Goal: Task Accomplishment & Management: Use online tool/utility

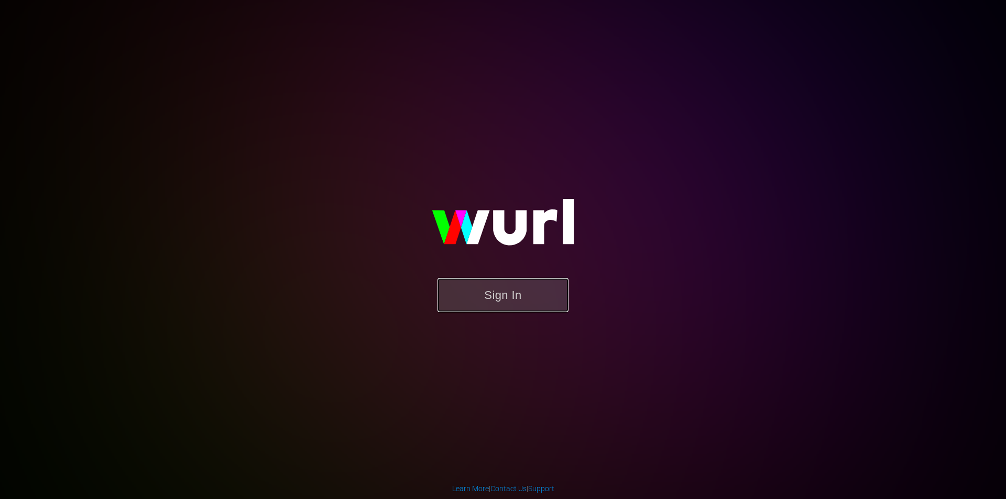
click at [479, 304] on button "Sign In" at bounding box center [503, 295] width 131 height 34
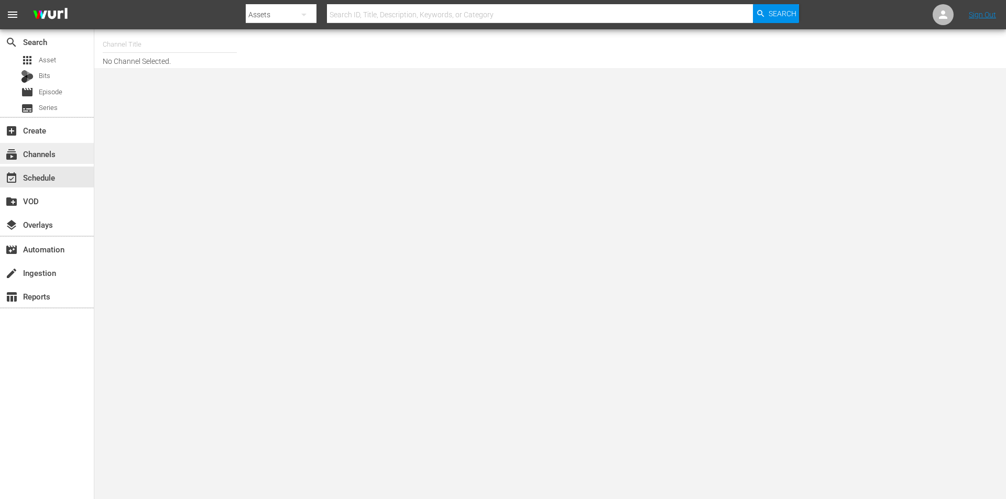
click at [45, 157] on div "subscriptions Channels" at bounding box center [29, 152] width 59 height 9
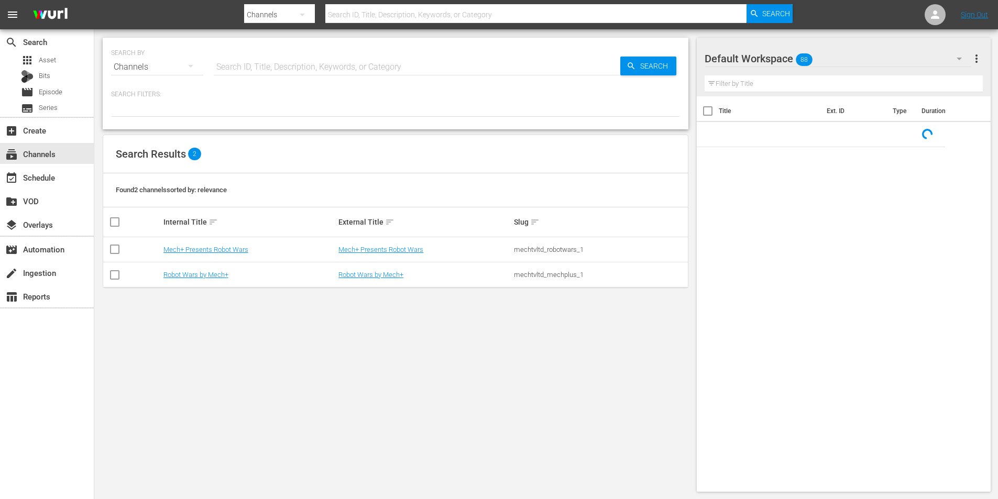
click at [191, 270] on td "Robot Wars by Mech+" at bounding box center [250, 275] width 176 height 25
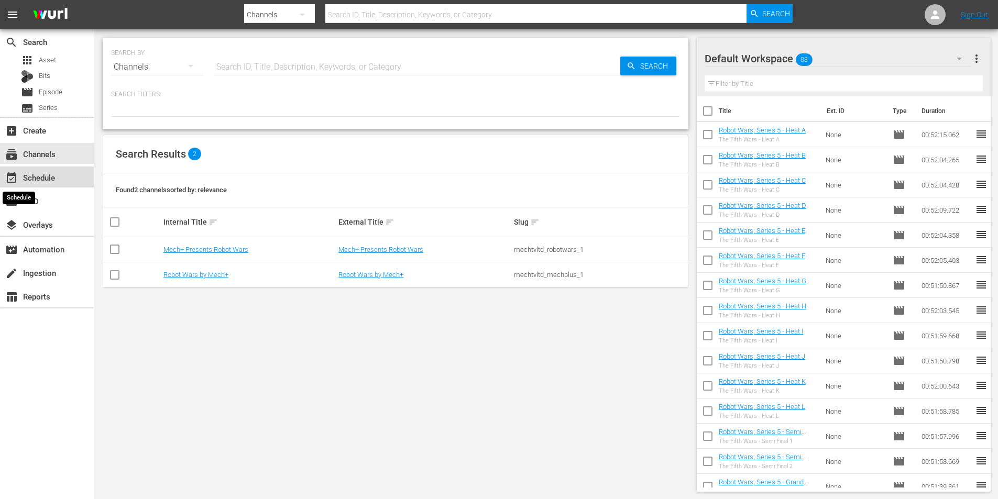
click at [13, 174] on span "event_available" at bounding box center [11, 178] width 13 height 13
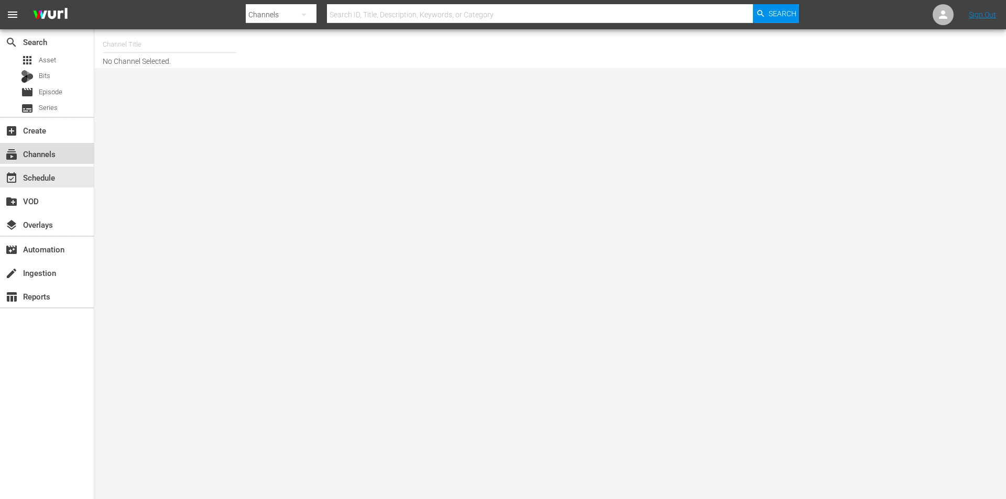
click at [53, 144] on div "subscriptions Channels" at bounding box center [47, 153] width 94 height 21
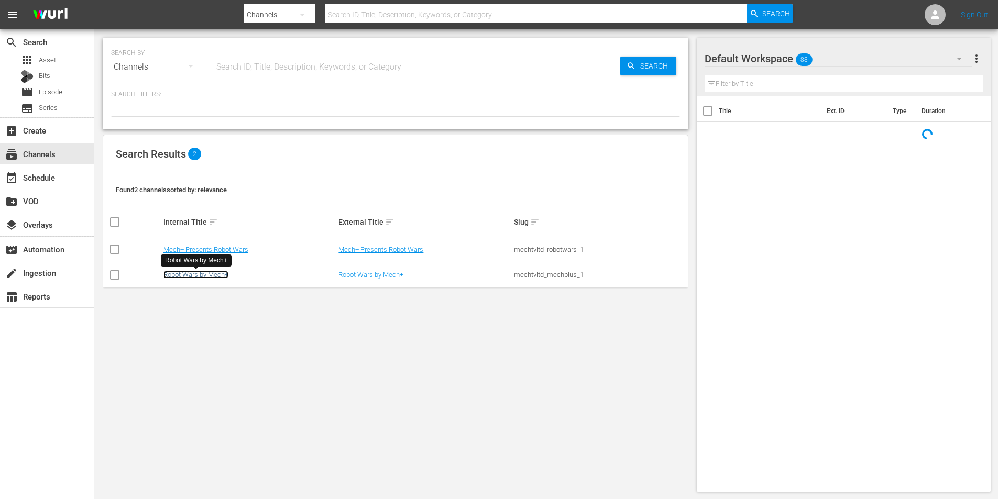
click at [194, 274] on link "Robot Wars by Mech+" at bounding box center [195, 275] width 65 height 8
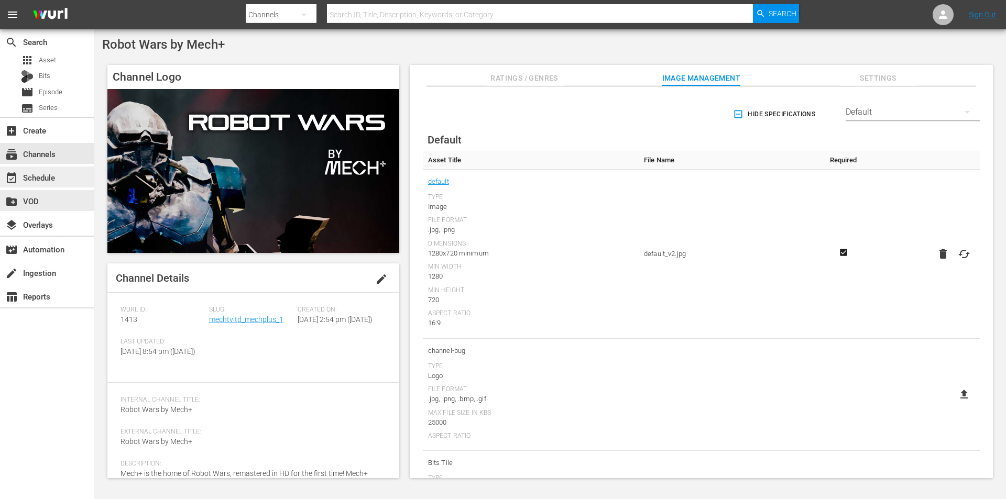
click at [40, 178] on div "event_available Schedule" at bounding box center [29, 175] width 59 height 9
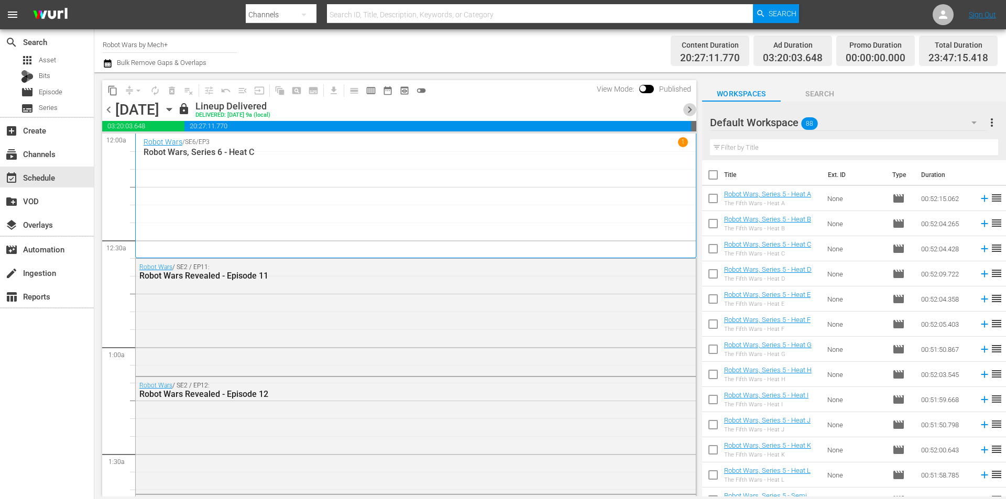
click at [687, 111] on span "chevron_right" at bounding box center [689, 109] width 13 height 13
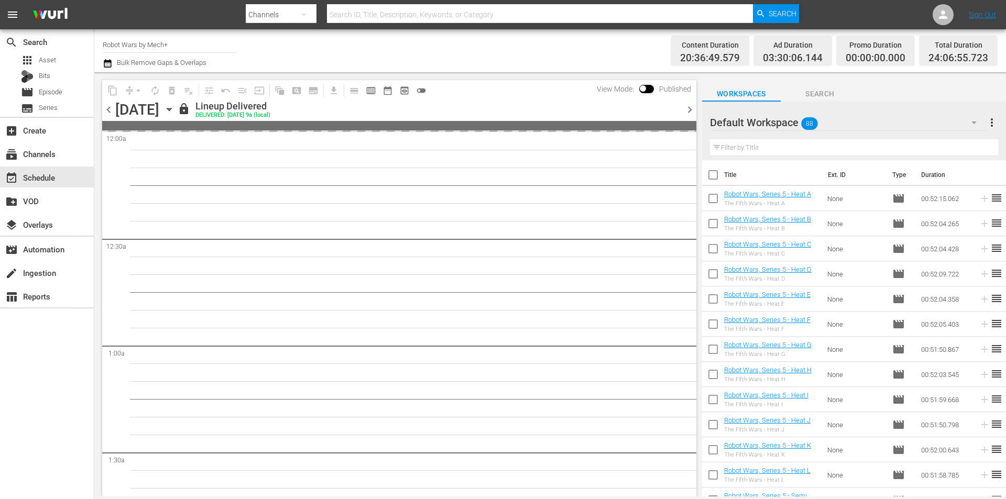
click at [687, 111] on span "chevron_right" at bounding box center [689, 109] width 13 height 13
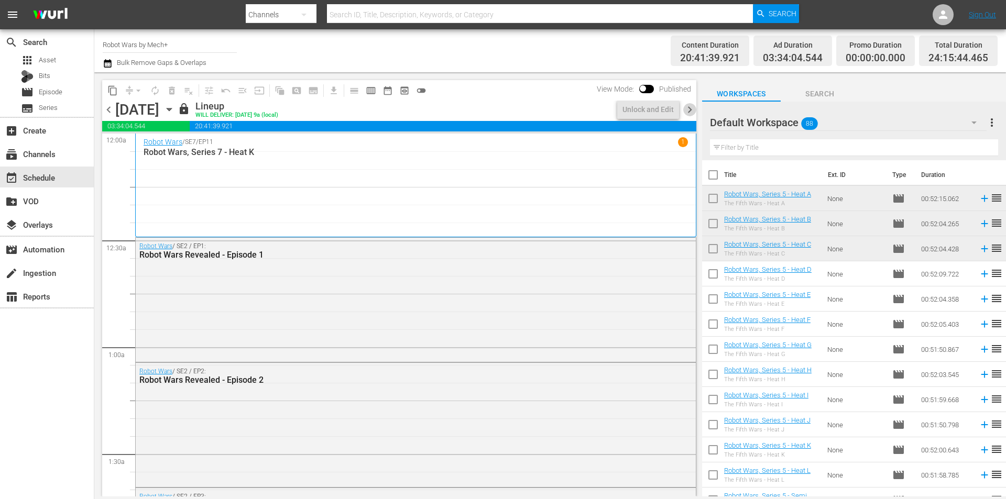
click at [687, 111] on span "chevron_right" at bounding box center [689, 109] width 13 height 13
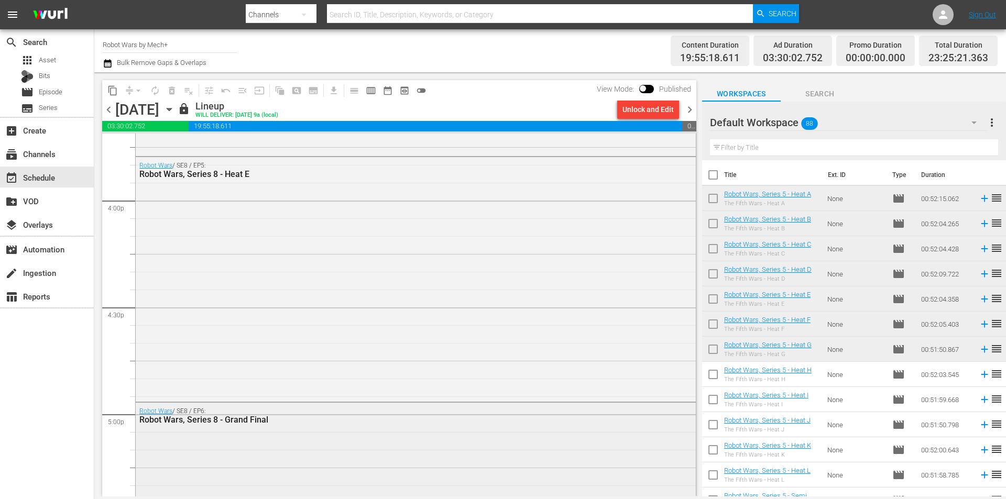
scroll to position [3668, 0]
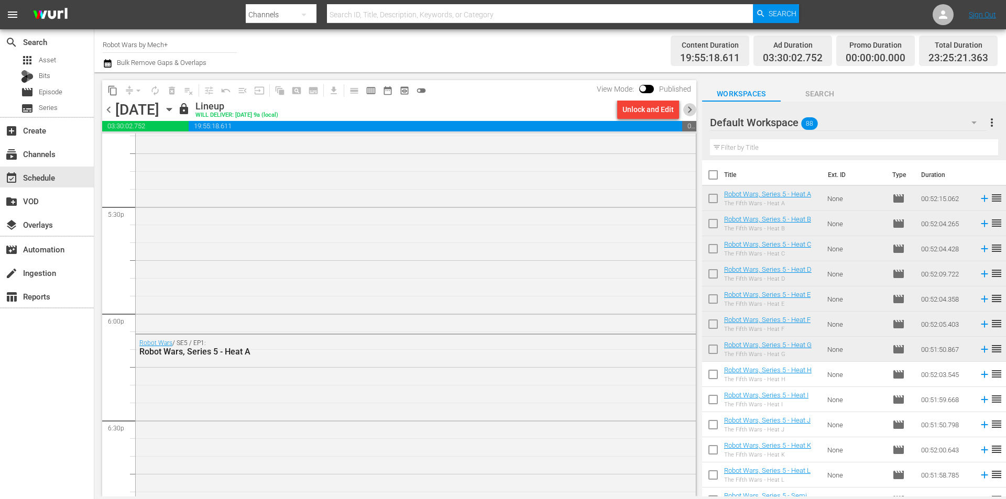
click at [687, 115] on span "chevron_right" at bounding box center [689, 109] width 13 height 13
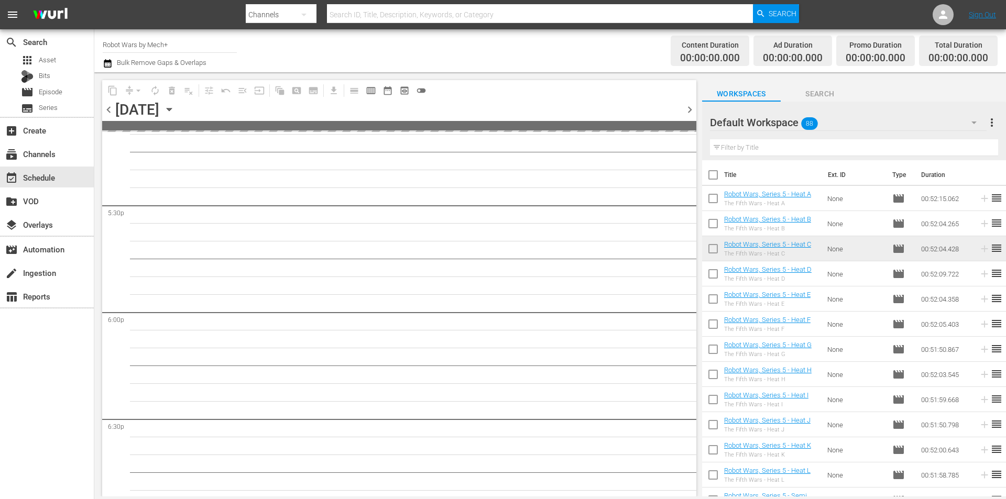
scroll to position [3828, 0]
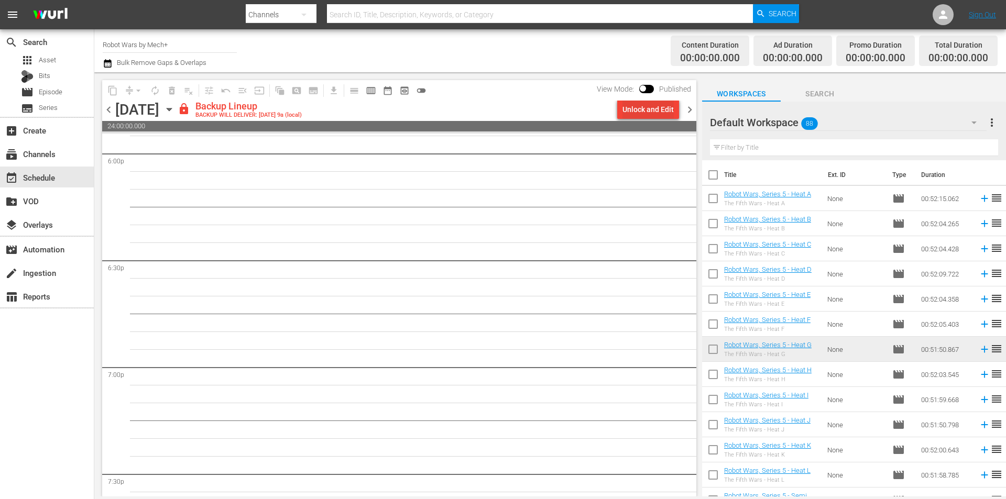
click at [653, 108] on div "Unlock and Edit" at bounding box center [647, 109] width 51 height 19
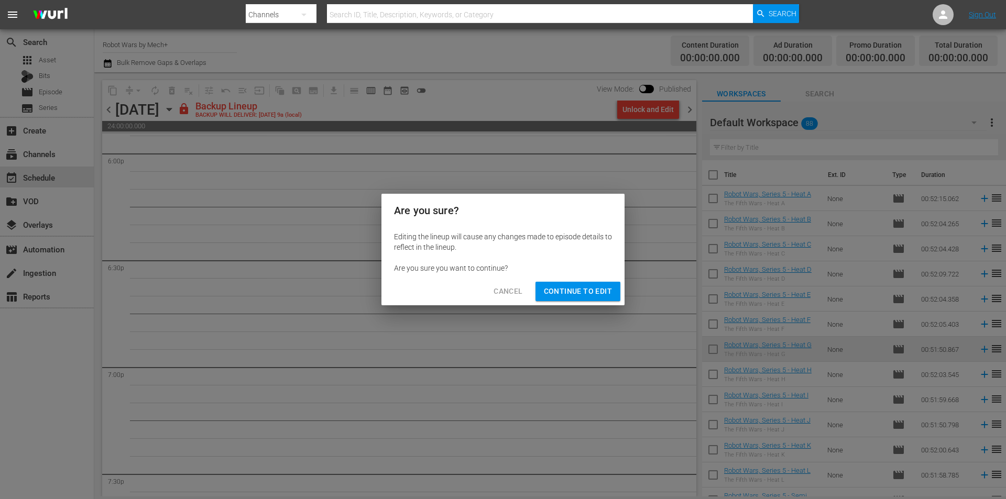
click at [573, 288] on span "Continue to Edit" at bounding box center [578, 291] width 68 height 13
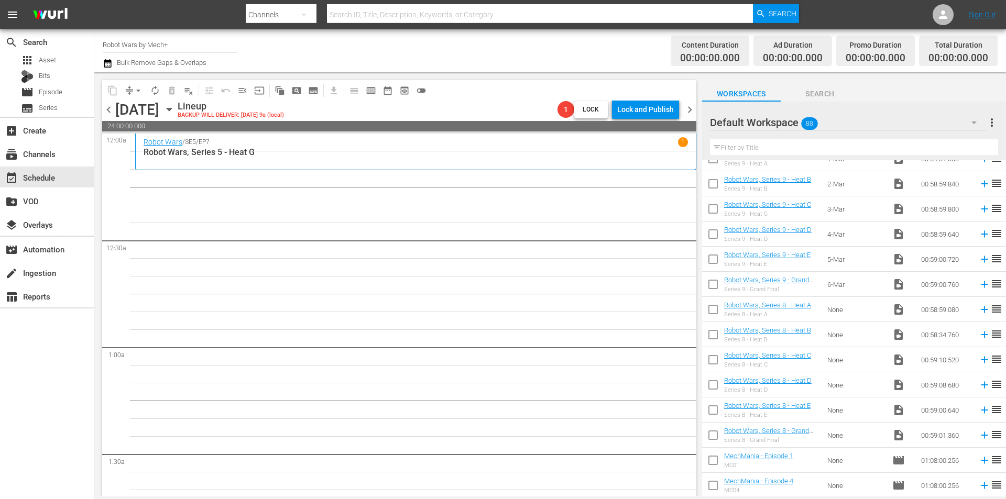
scroll to position [1901, 0]
click at [714, 382] on input "checkbox" at bounding box center [713, 387] width 22 height 22
checkbox input "true"
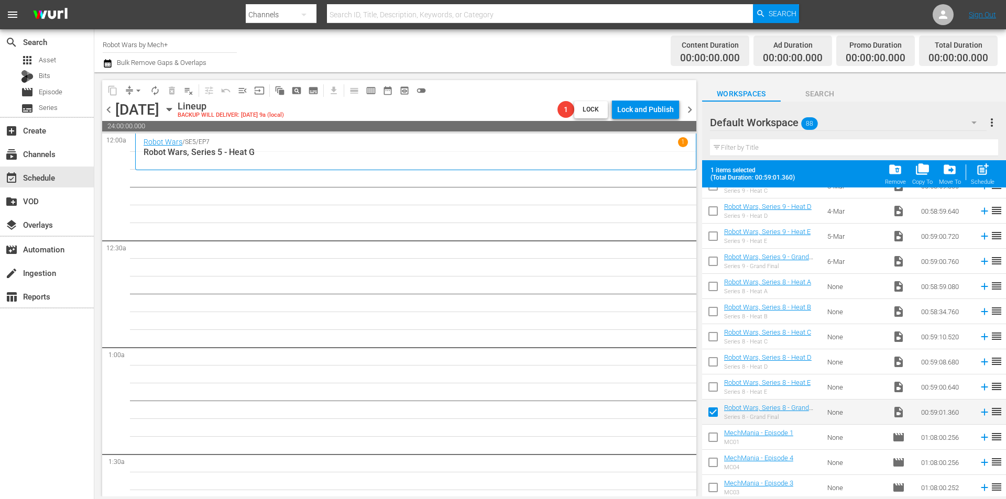
click at [714, 382] on input "checkbox" at bounding box center [713, 389] width 22 height 22
checkbox input "true"
click at [716, 357] on input "checkbox" at bounding box center [713, 364] width 22 height 22
checkbox input "true"
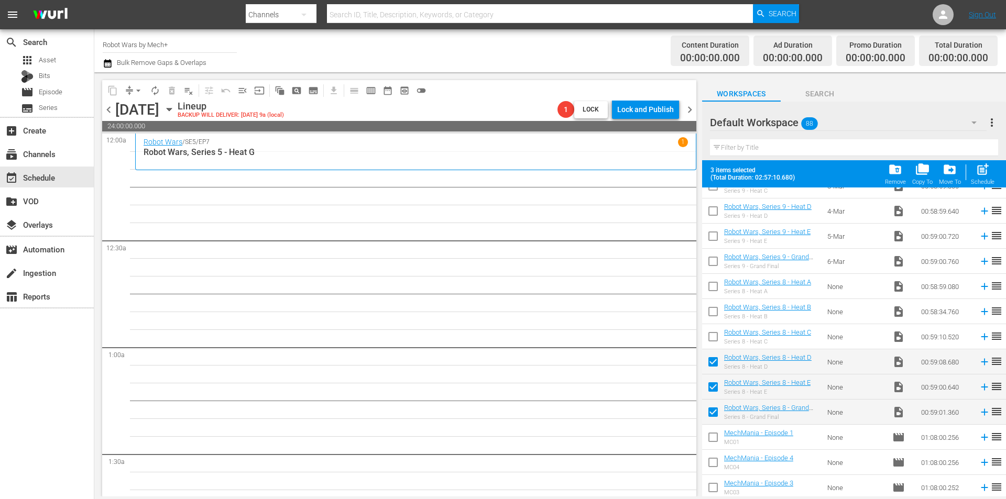
click at [715, 330] on input "checkbox" at bounding box center [713, 339] width 22 height 22
checkbox input "true"
click at [711, 310] on input "checkbox" at bounding box center [713, 314] width 22 height 22
checkbox input "true"
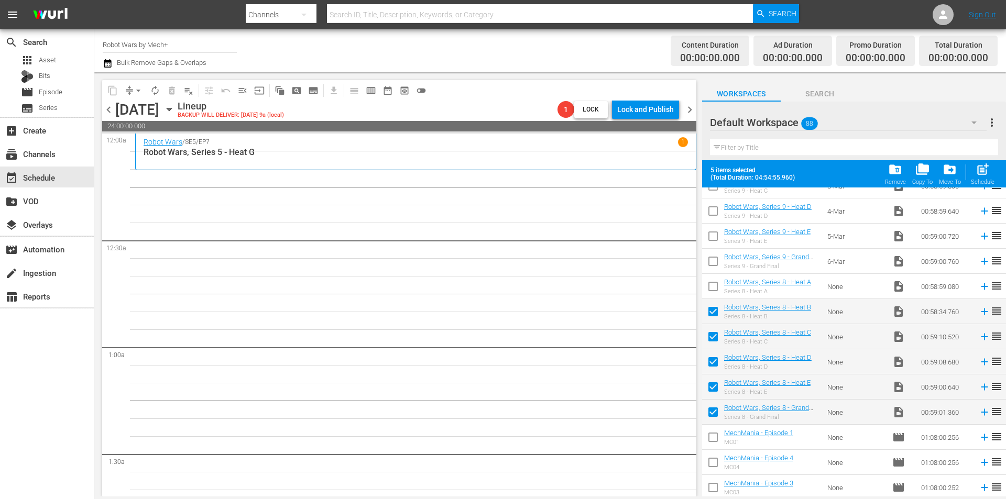
click at [711, 287] on input "checkbox" at bounding box center [713, 289] width 22 height 22
click at [982, 177] on div "post_add Schedule" at bounding box center [983, 173] width 24 height 23
checkbox input "false"
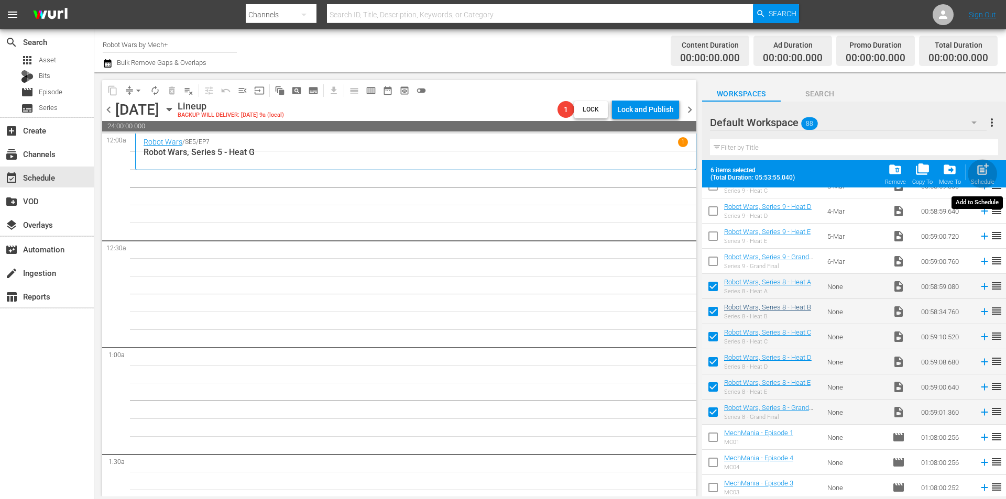
checkbox input "false"
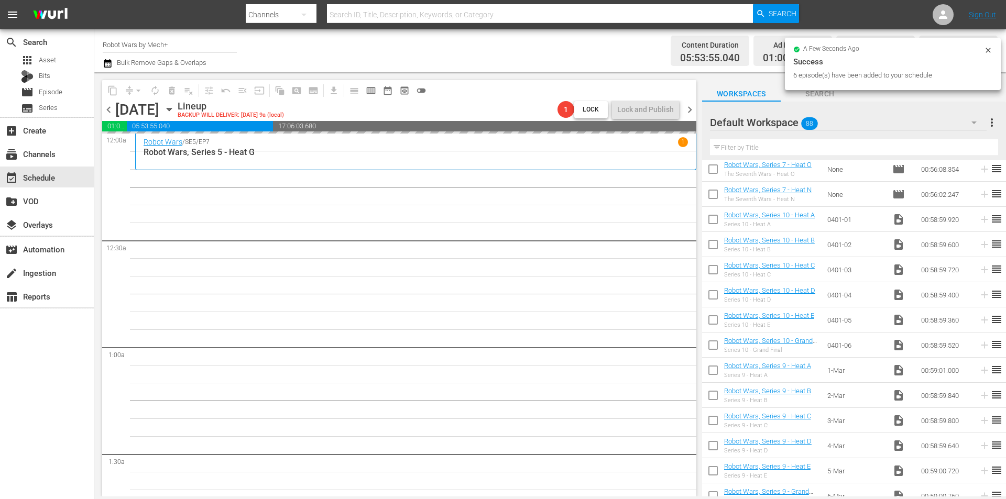
scroll to position [1691, 0]
click at [707, 446] on input "checkbox" at bounding box center [713, 446] width 22 height 22
checkbox input "true"
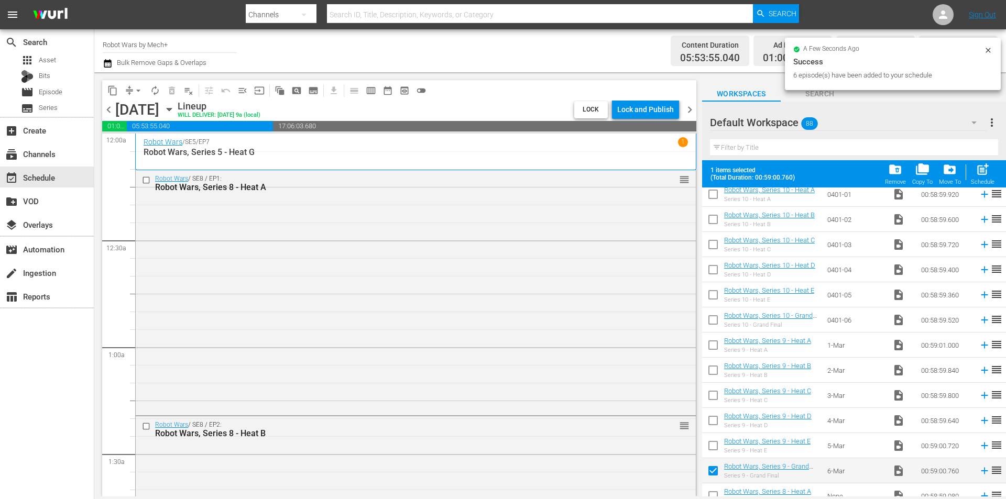
click at [709, 449] on input "checkbox" at bounding box center [713, 448] width 22 height 22
checkbox input "true"
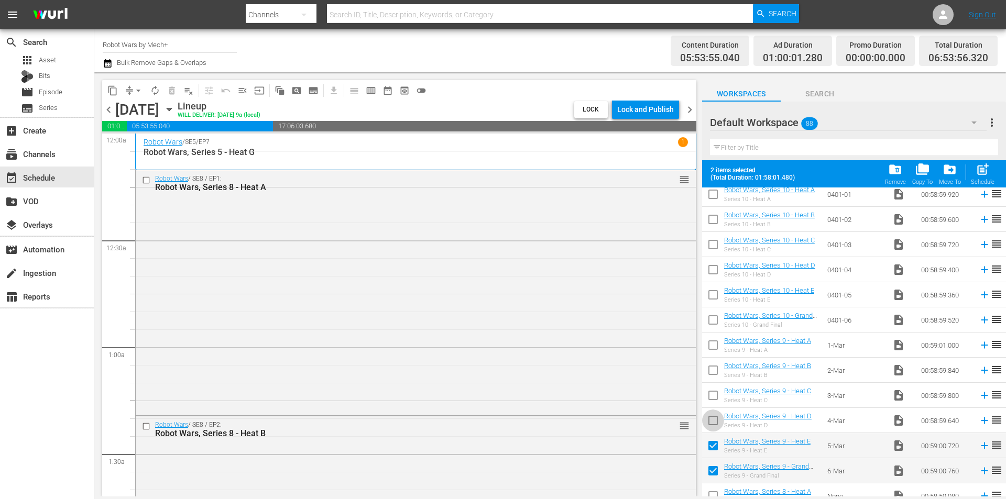
click at [717, 426] on input "checkbox" at bounding box center [713, 423] width 22 height 22
checkbox input "true"
click at [711, 392] on input "checkbox" at bounding box center [713, 398] width 22 height 22
checkbox input "true"
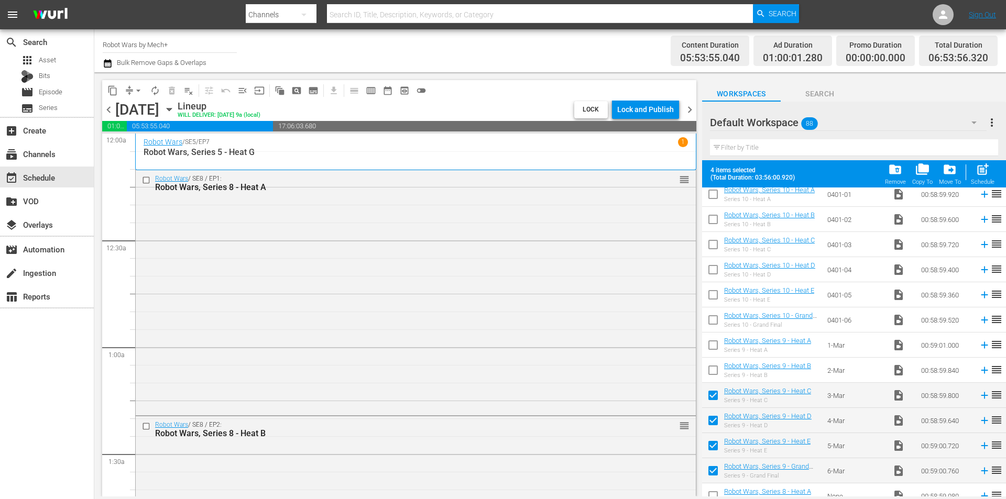
click at [712, 367] on input "checkbox" at bounding box center [713, 373] width 22 height 22
checkbox input "true"
click at [711, 340] on input "checkbox" at bounding box center [713, 347] width 22 height 22
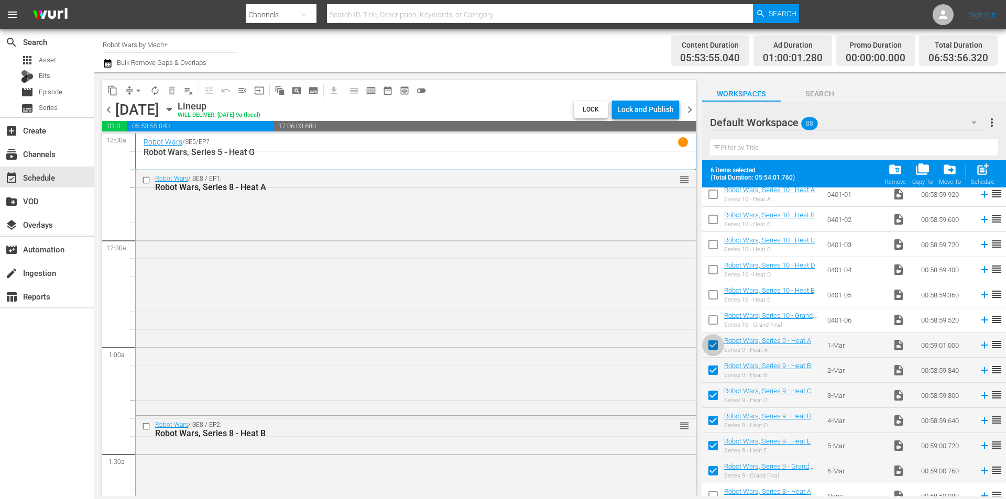
click at [714, 347] on input "checkbox" at bounding box center [713, 347] width 22 height 22
checkbox input "false"
click at [715, 376] on input "checkbox" at bounding box center [713, 373] width 22 height 22
checkbox input "false"
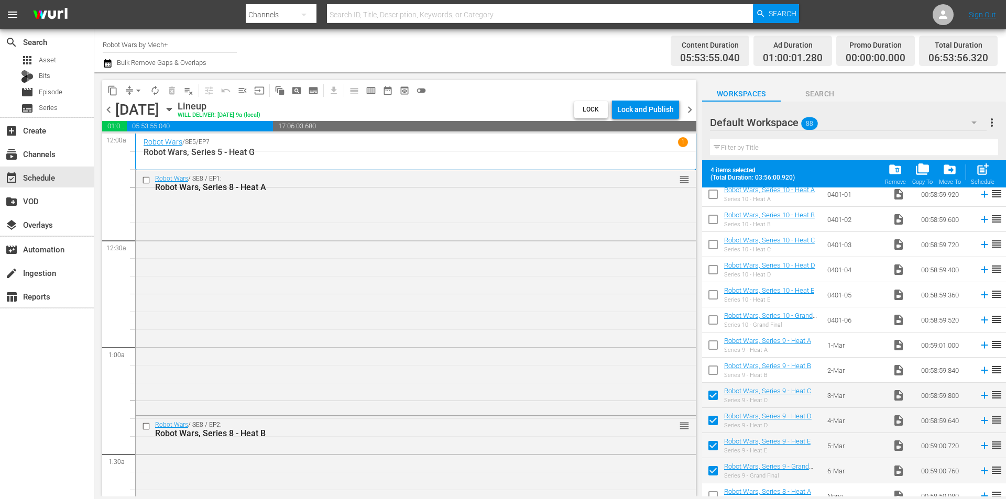
click at [714, 396] on input "checkbox" at bounding box center [713, 398] width 22 height 22
checkbox input "false"
click at [712, 414] on input "checkbox" at bounding box center [713, 423] width 22 height 22
checkbox input "false"
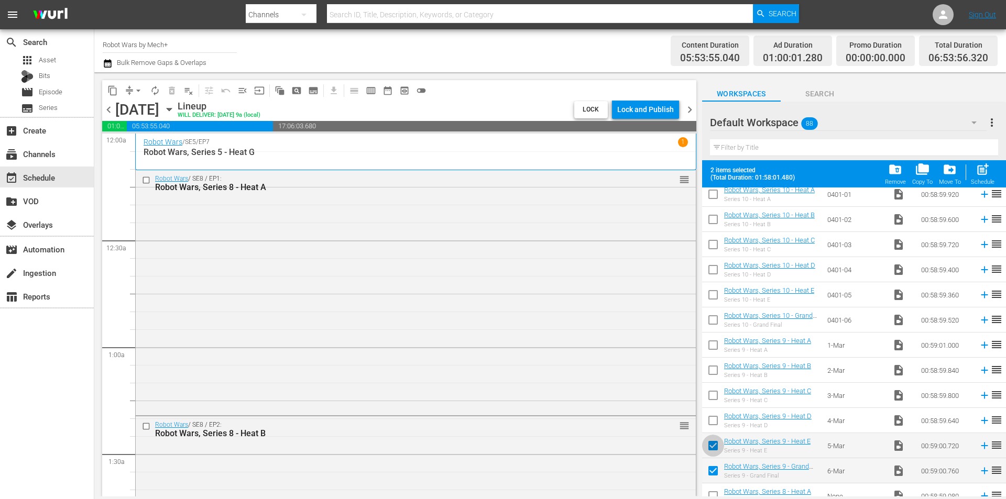
click at [711, 451] on input "checkbox" at bounding box center [713, 448] width 22 height 22
checkbox input "false"
click at [713, 471] on input "checkbox" at bounding box center [713, 473] width 22 height 22
checkbox input "false"
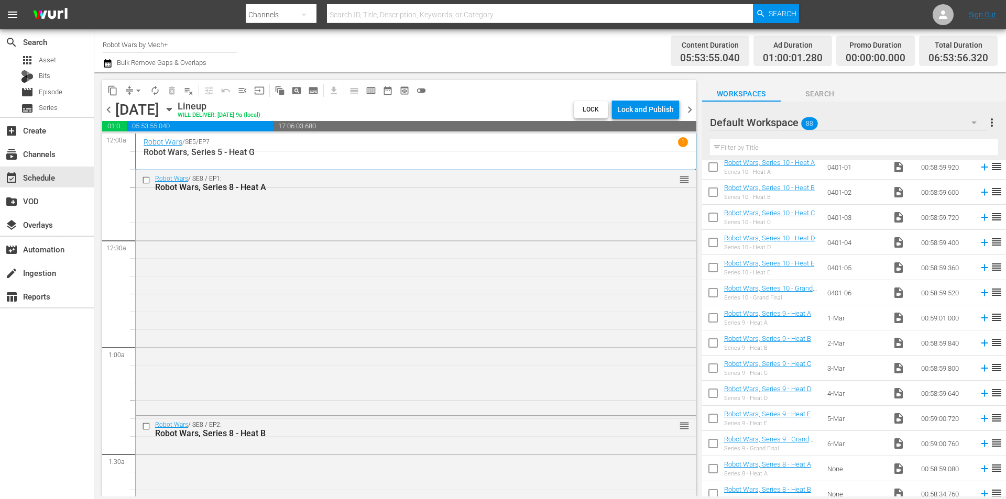
click at [105, 111] on span "chevron_left" at bounding box center [108, 109] width 13 height 13
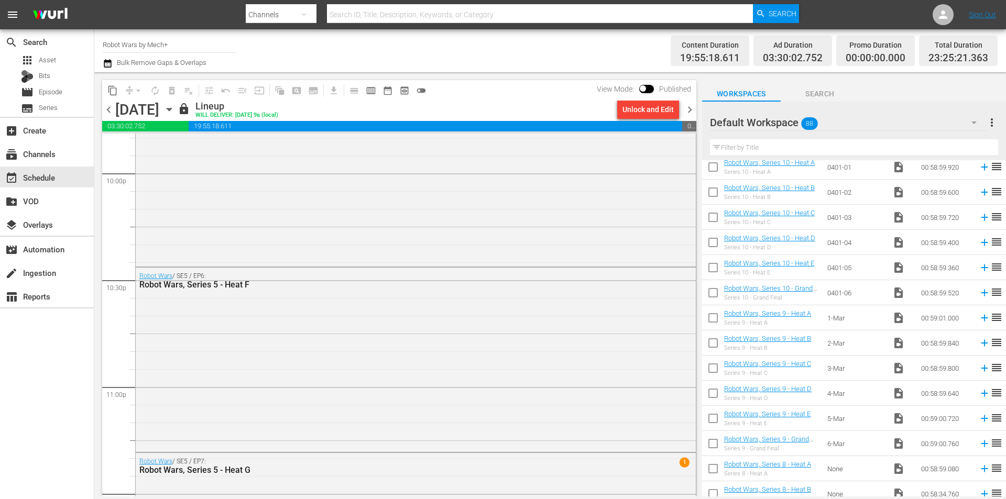
scroll to position [4804, 0]
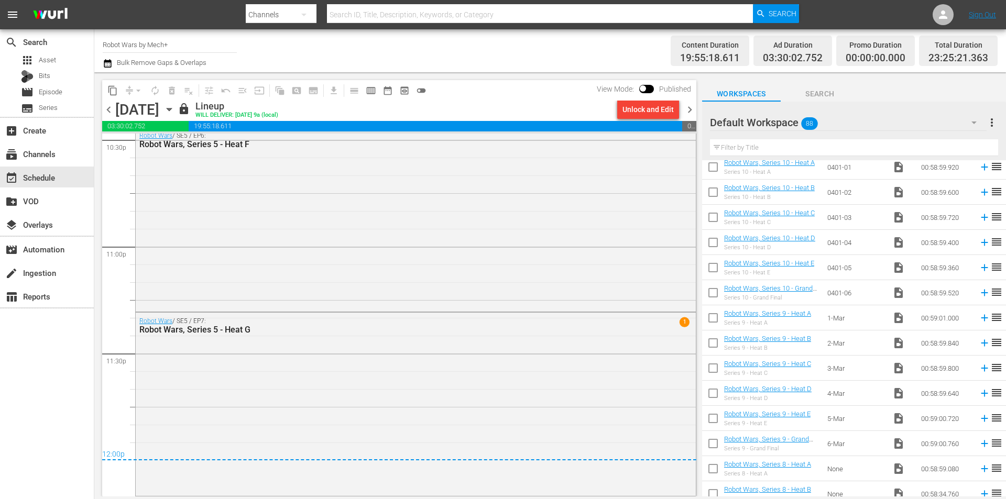
click at [692, 113] on span "chevron_right" at bounding box center [689, 109] width 13 height 13
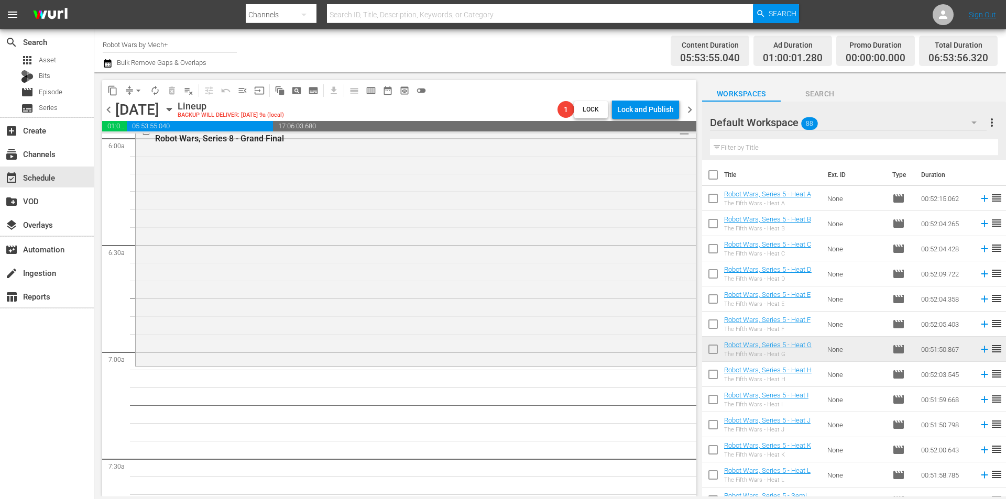
scroll to position [1330, 0]
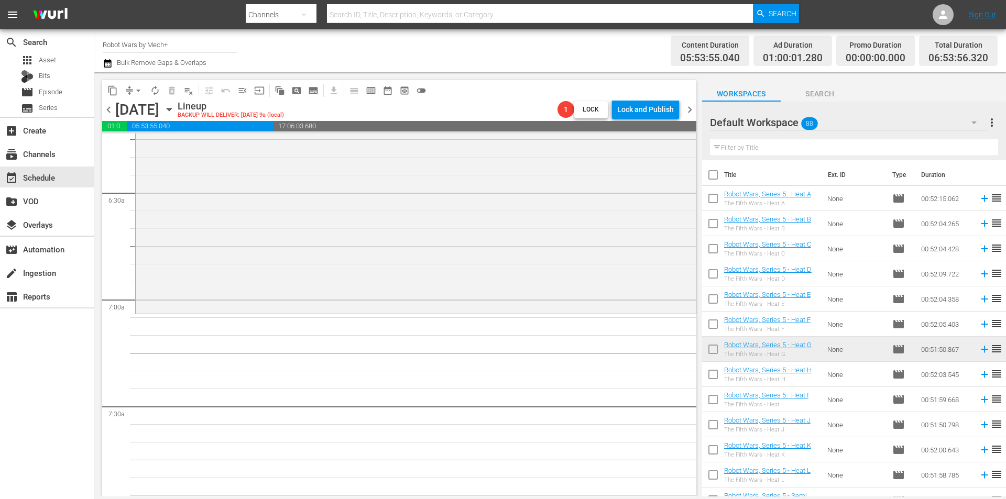
click at [718, 199] on input "checkbox" at bounding box center [713, 201] width 22 height 22
checkbox input "true"
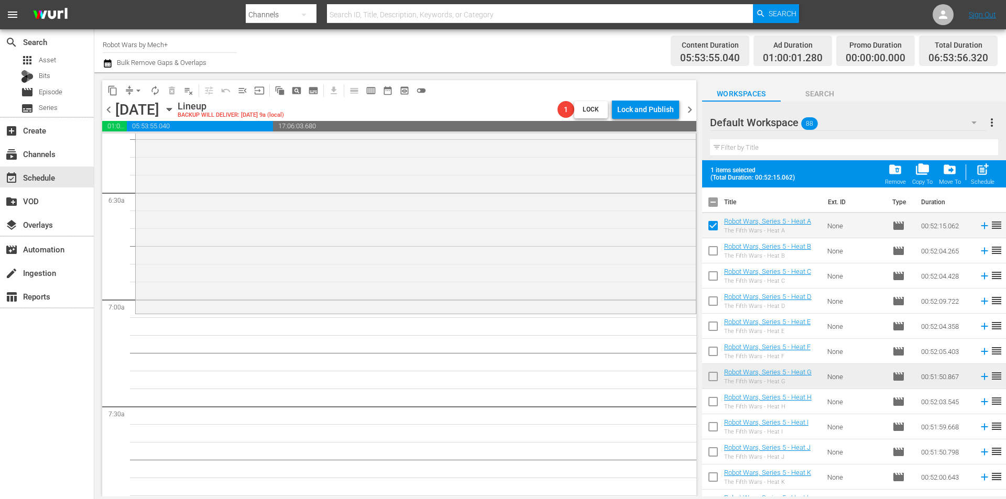
click at [719, 258] on input "checkbox" at bounding box center [713, 253] width 22 height 22
checkbox input "true"
click at [716, 274] on input "checkbox" at bounding box center [713, 278] width 22 height 22
checkbox input "true"
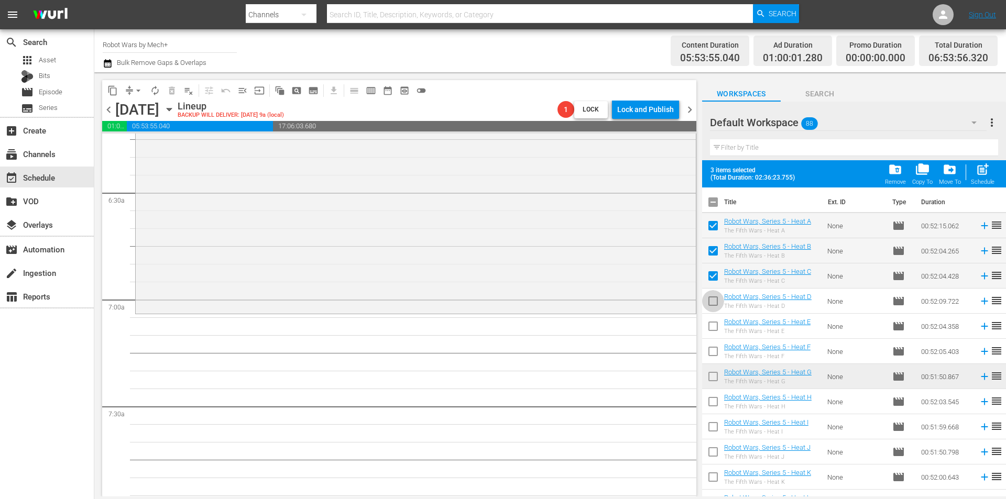
click at [713, 304] on input "checkbox" at bounding box center [713, 303] width 22 height 22
checkbox input "true"
drag, startPoint x: 713, startPoint y: 330, endPoint x: 716, endPoint y: 357, distance: 27.4
click at [714, 330] on input "checkbox" at bounding box center [713, 329] width 22 height 22
checkbox input "true"
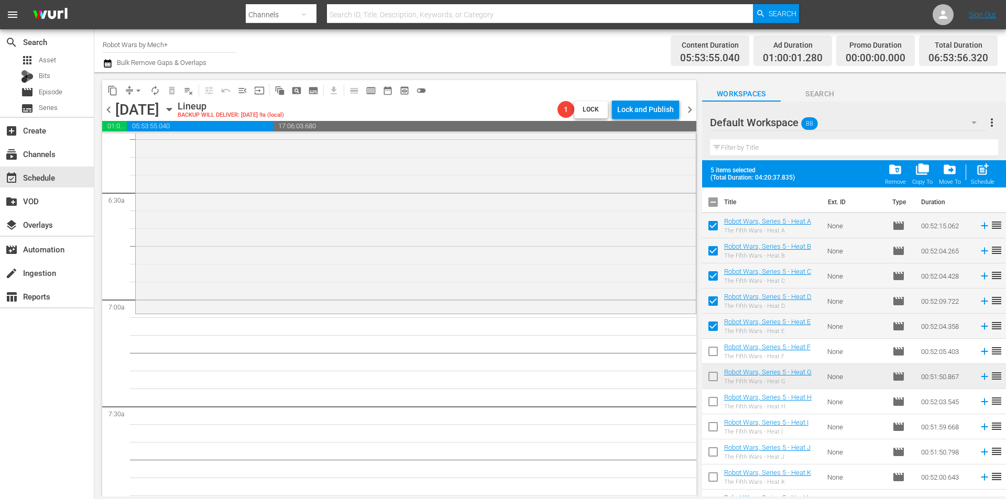
click at [718, 354] on input "checkbox" at bounding box center [713, 354] width 22 height 22
checkbox input "true"
click at [715, 376] on input "checkbox" at bounding box center [713, 379] width 22 height 22
checkbox input "true"
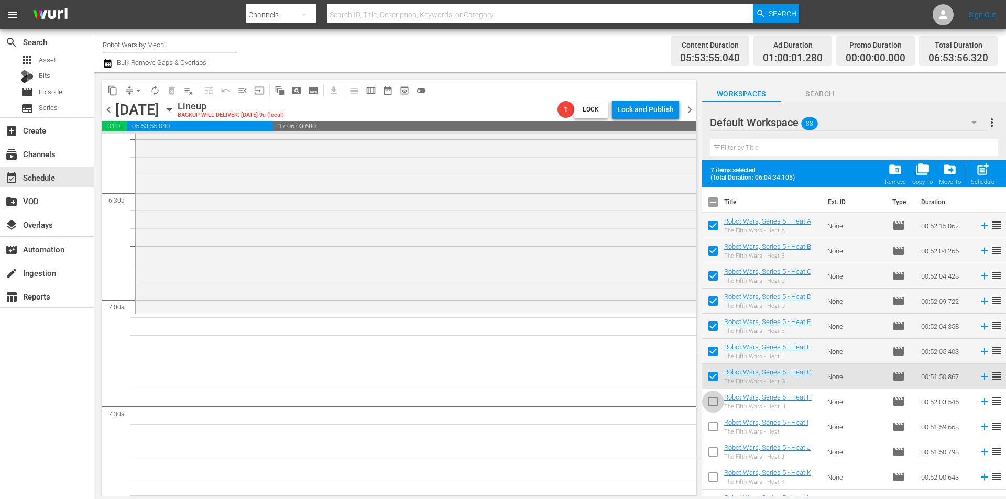
click at [713, 399] on input "checkbox" at bounding box center [713, 404] width 22 height 22
checkbox input "true"
click at [713, 430] on input "checkbox" at bounding box center [713, 429] width 22 height 22
checkbox input "true"
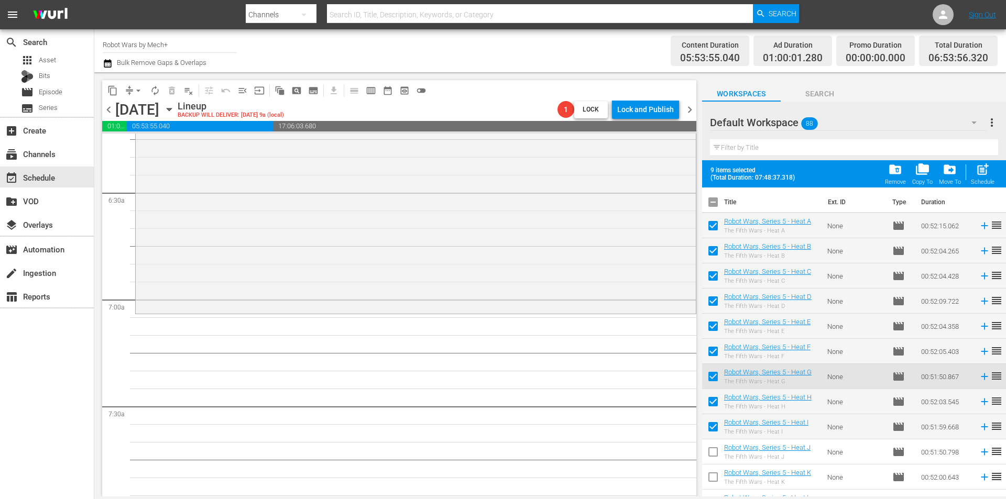
click at [716, 453] on input "checkbox" at bounding box center [713, 454] width 22 height 22
checkbox input "true"
click at [713, 478] on input "checkbox" at bounding box center [713, 479] width 22 height 22
checkbox input "true"
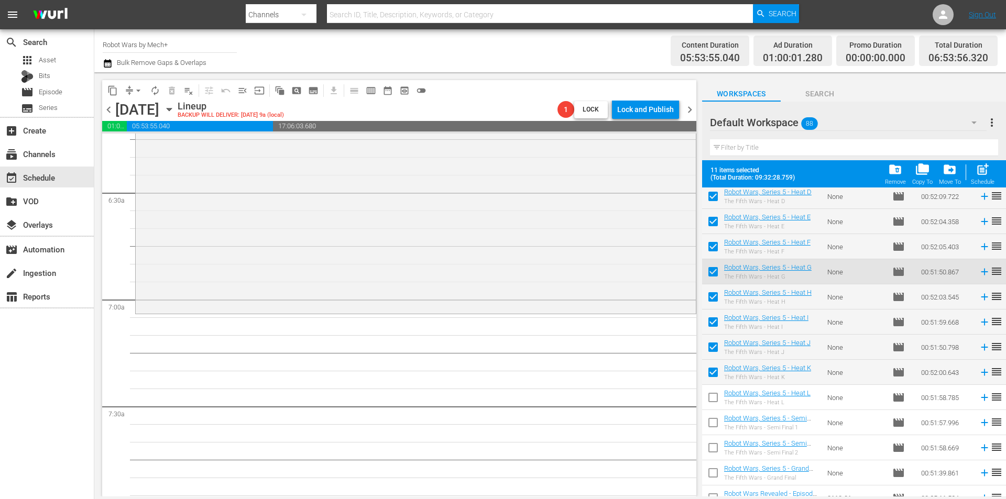
scroll to position [157, 0]
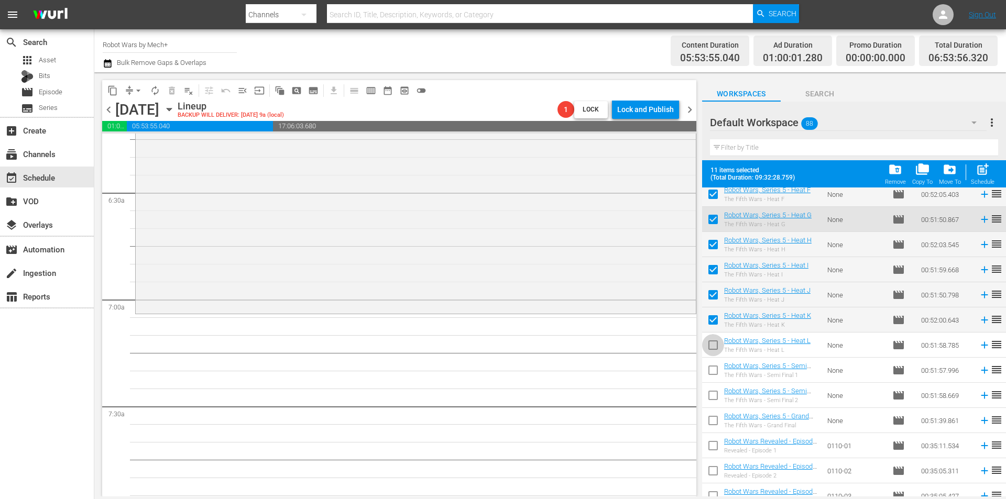
click at [711, 342] on input "checkbox" at bounding box center [713, 347] width 22 height 22
checkbox input "true"
click at [979, 171] on span "post_add" at bounding box center [983, 169] width 14 height 14
checkbox input "false"
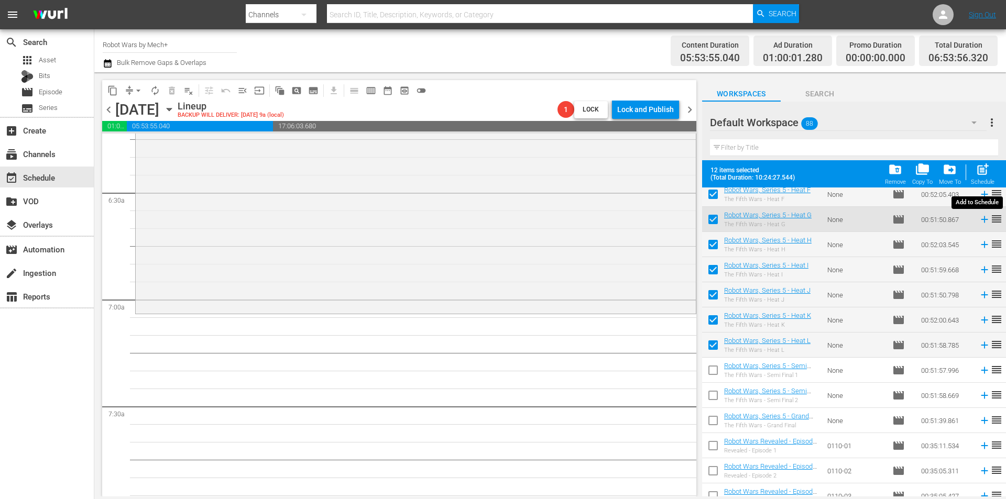
checkbox input "false"
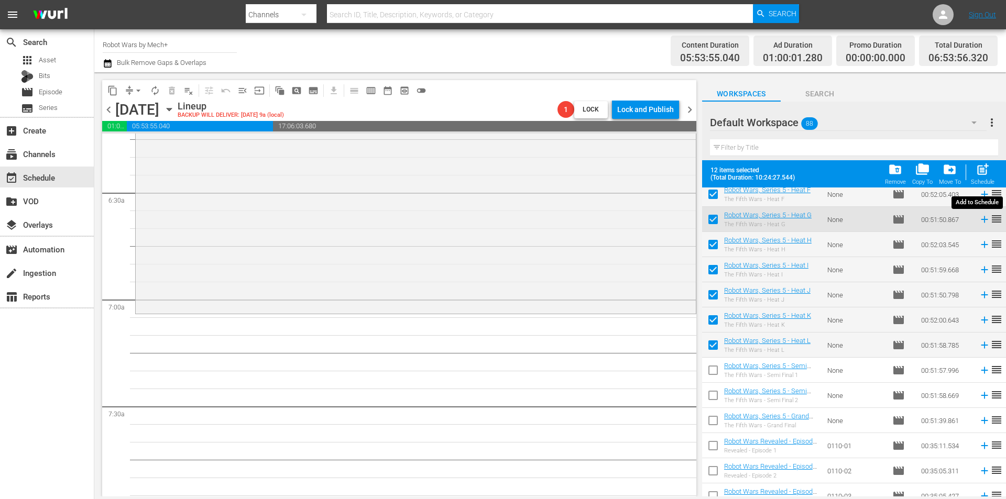
checkbox input "false"
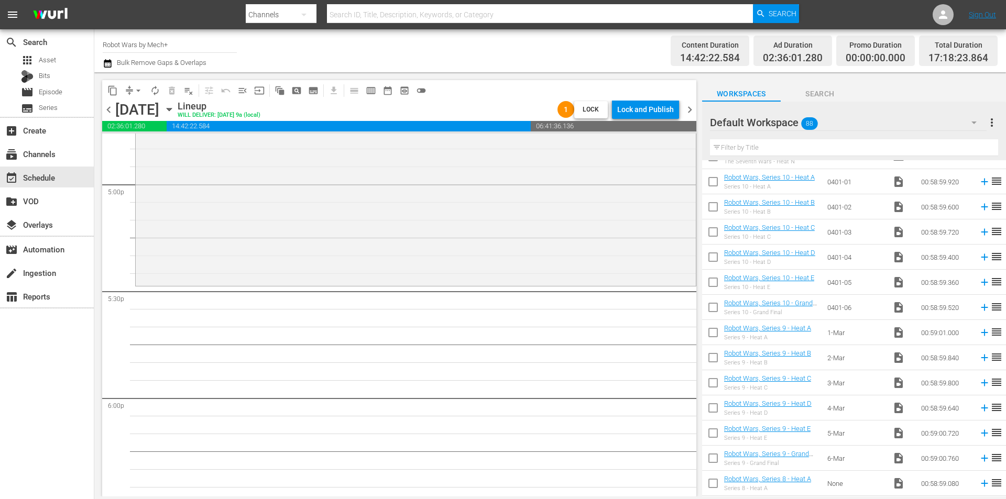
scroll to position [1729, 0]
click at [715, 329] on input "checkbox" at bounding box center [713, 333] width 22 height 22
checkbox input "true"
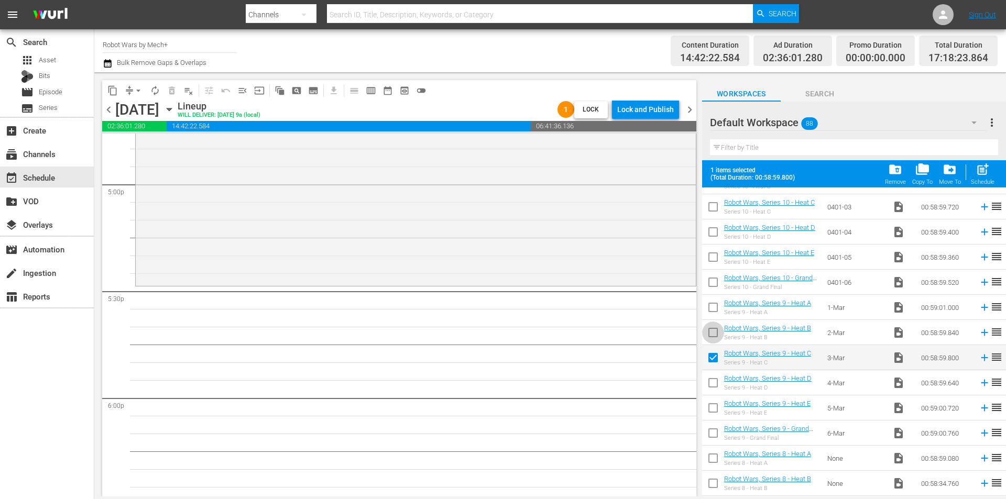
click at [715, 329] on input "checkbox" at bounding box center [713, 335] width 22 height 22
checkbox input "true"
click at [717, 321] on td at bounding box center [713, 332] width 22 height 25
click at [716, 310] on input "checkbox" at bounding box center [713, 310] width 22 height 22
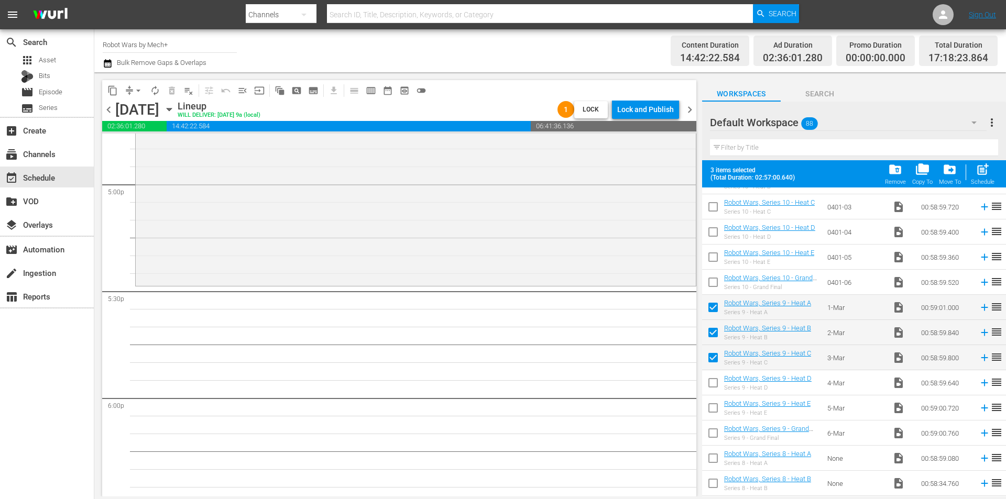
click at [982, 176] on span "post_add" at bounding box center [983, 169] width 14 height 14
checkbox input "false"
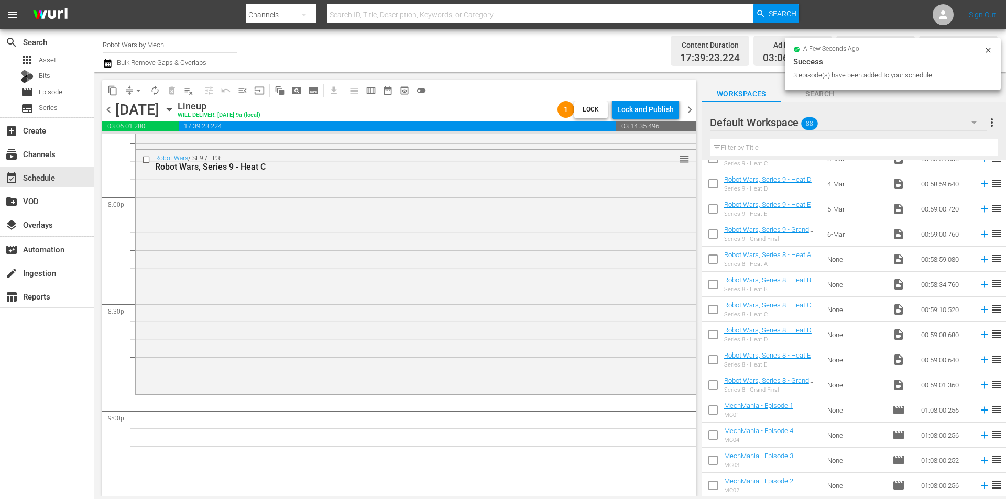
scroll to position [4265, 0]
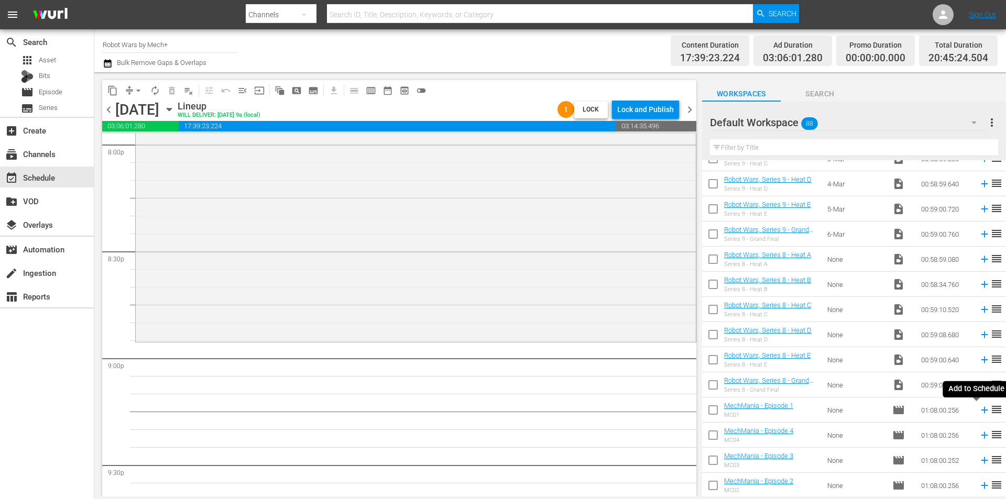
click at [979, 412] on icon at bounding box center [985, 411] width 12 height 12
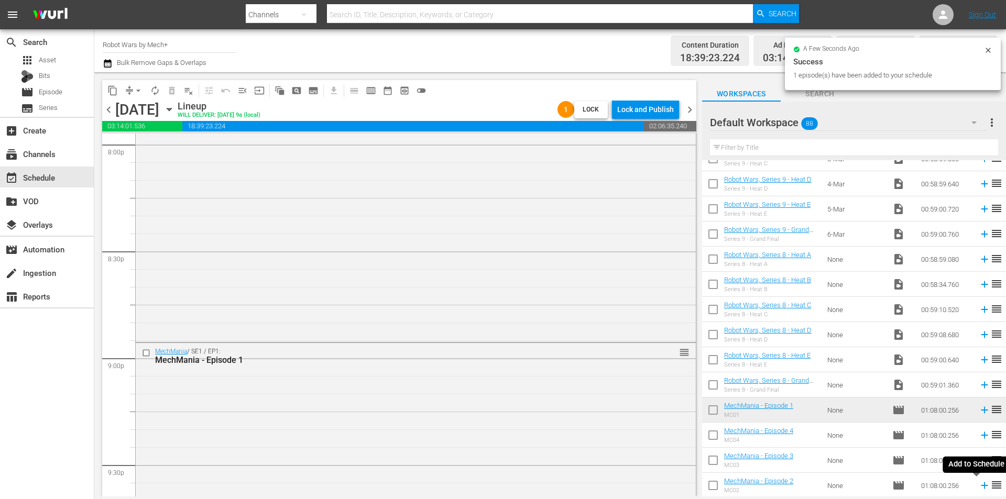
click at [981, 486] on icon at bounding box center [984, 486] width 7 height 7
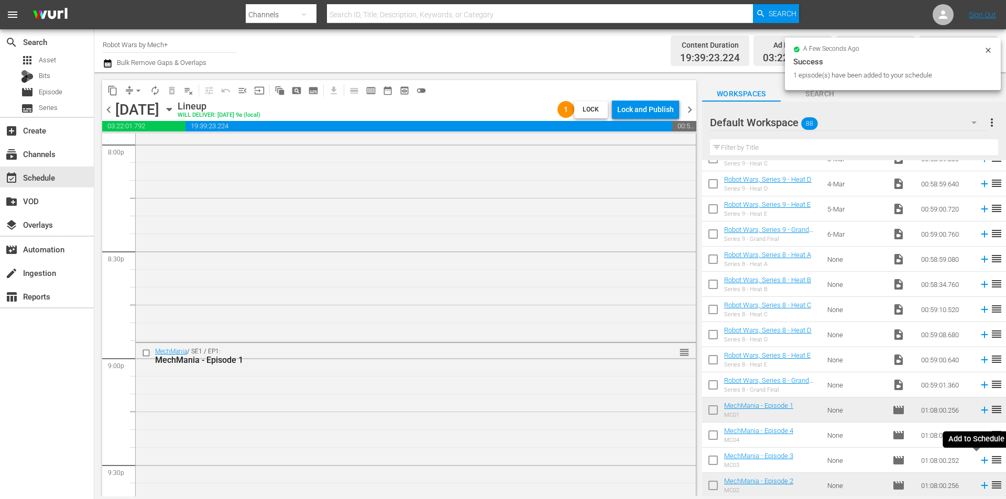
click at [979, 460] on icon at bounding box center [985, 461] width 12 height 12
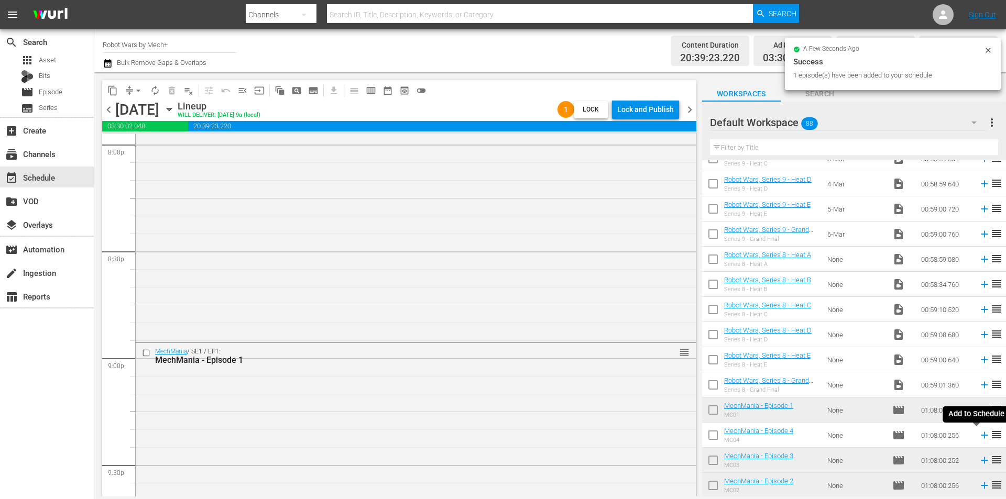
click at [981, 435] on icon at bounding box center [984, 435] width 7 height 7
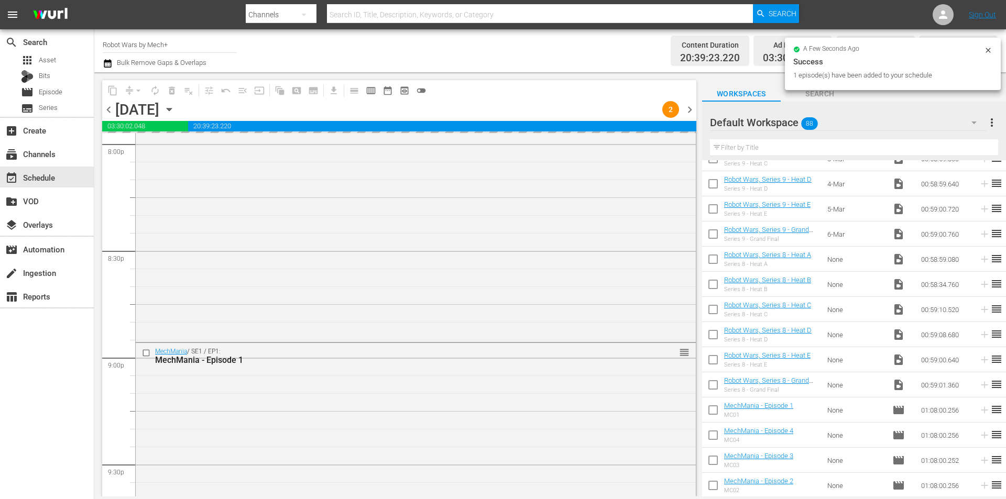
scroll to position [4838, 0]
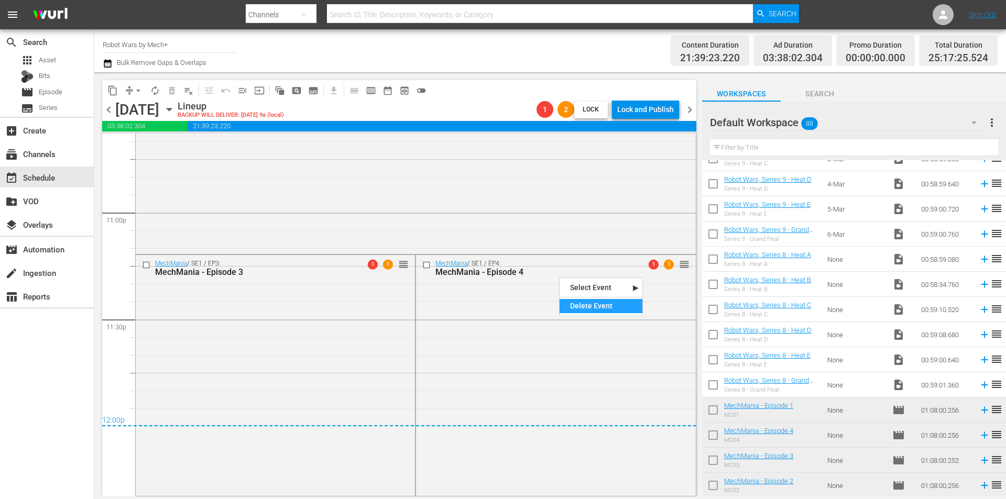
click at [571, 302] on div "Delete Event" at bounding box center [601, 306] width 83 height 14
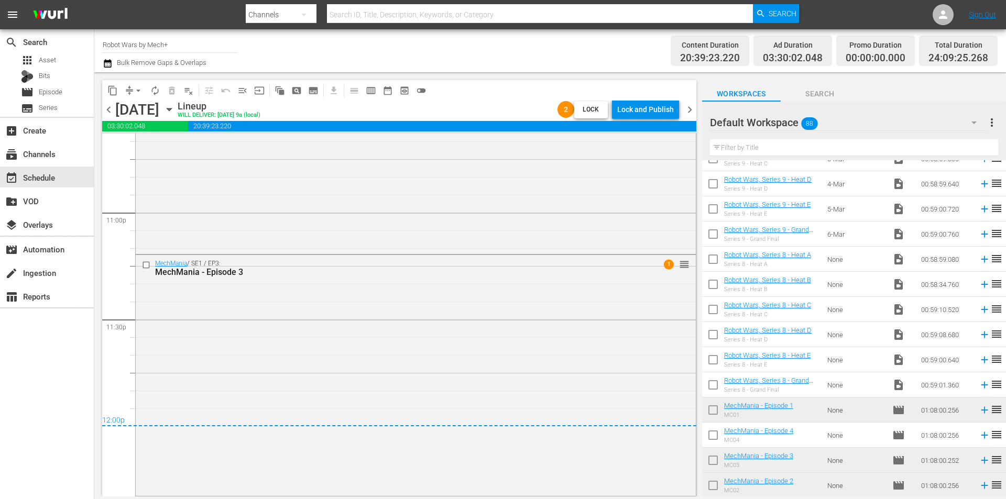
click at [646, 109] on div "Lock and Publish" at bounding box center [645, 109] width 57 height 19
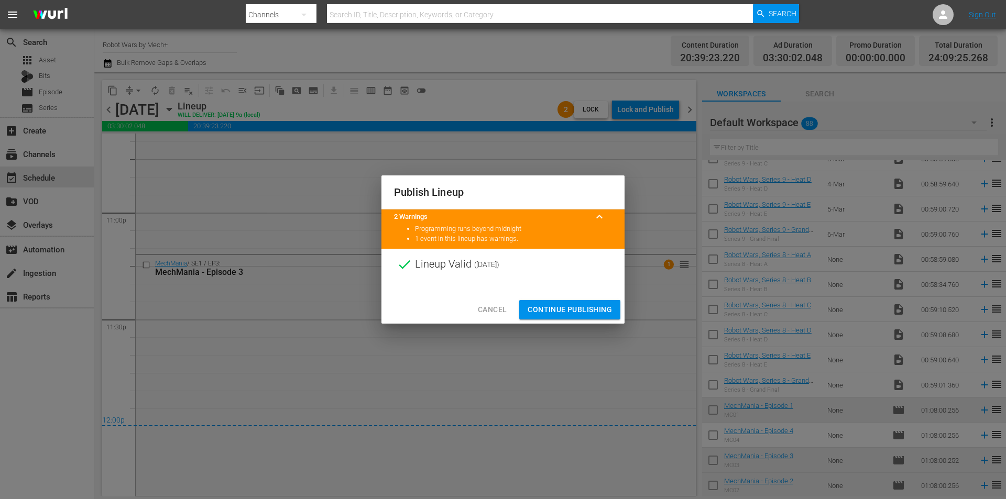
click at [570, 310] on span "Continue Publishing" at bounding box center [570, 309] width 84 height 13
